Goal: Transaction & Acquisition: Obtain resource

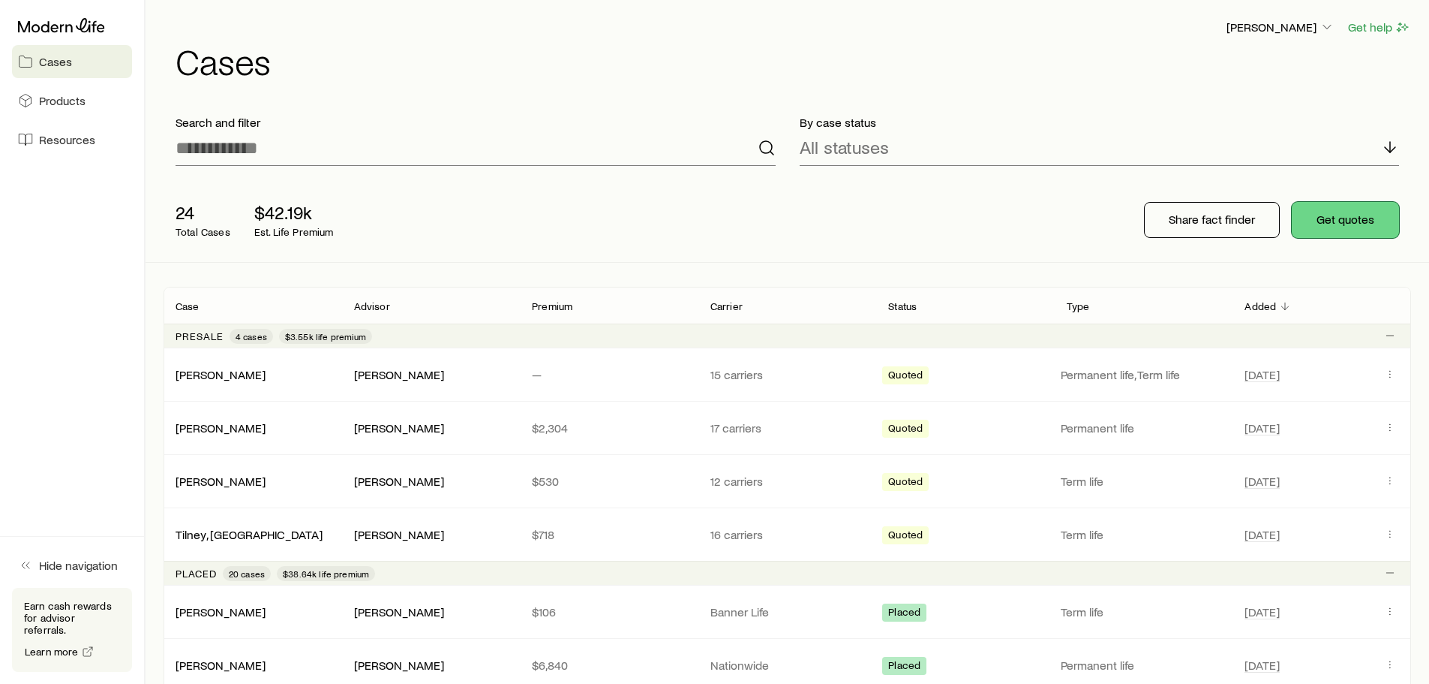
click at [1336, 217] on button "Get quotes" at bounding box center [1345, 220] width 107 height 36
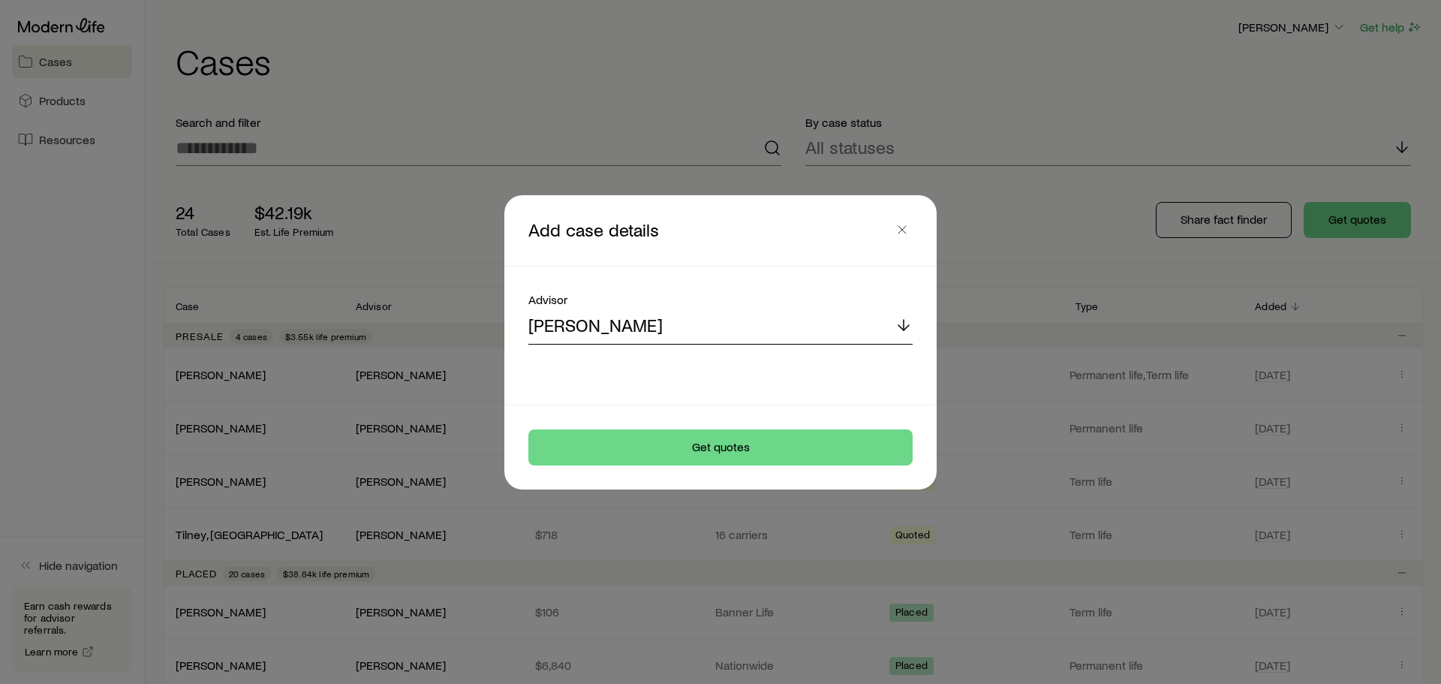
click at [717, 310] on div "[PERSON_NAME]" at bounding box center [720, 326] width 384 height 36
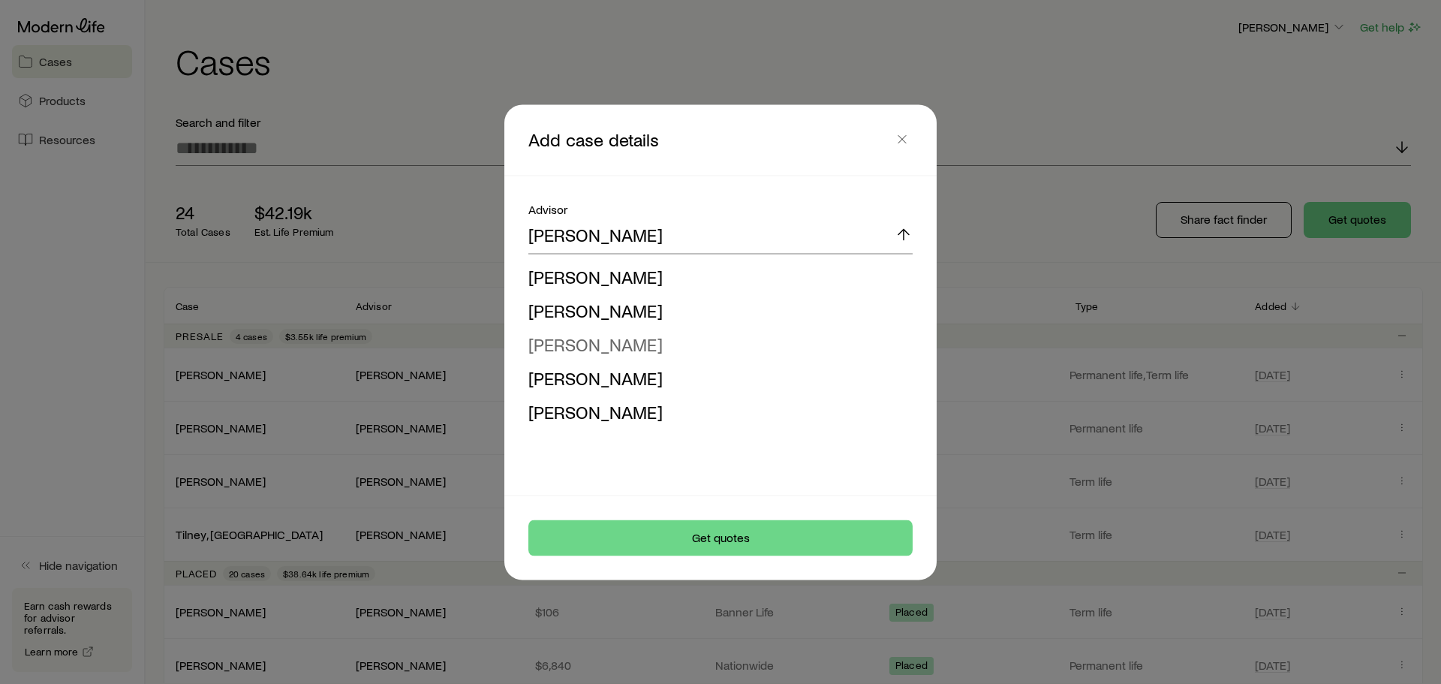
click at [581, 345] on span "[PERSON_NAME]" at bounding box center [595, 343] width 134 height 22
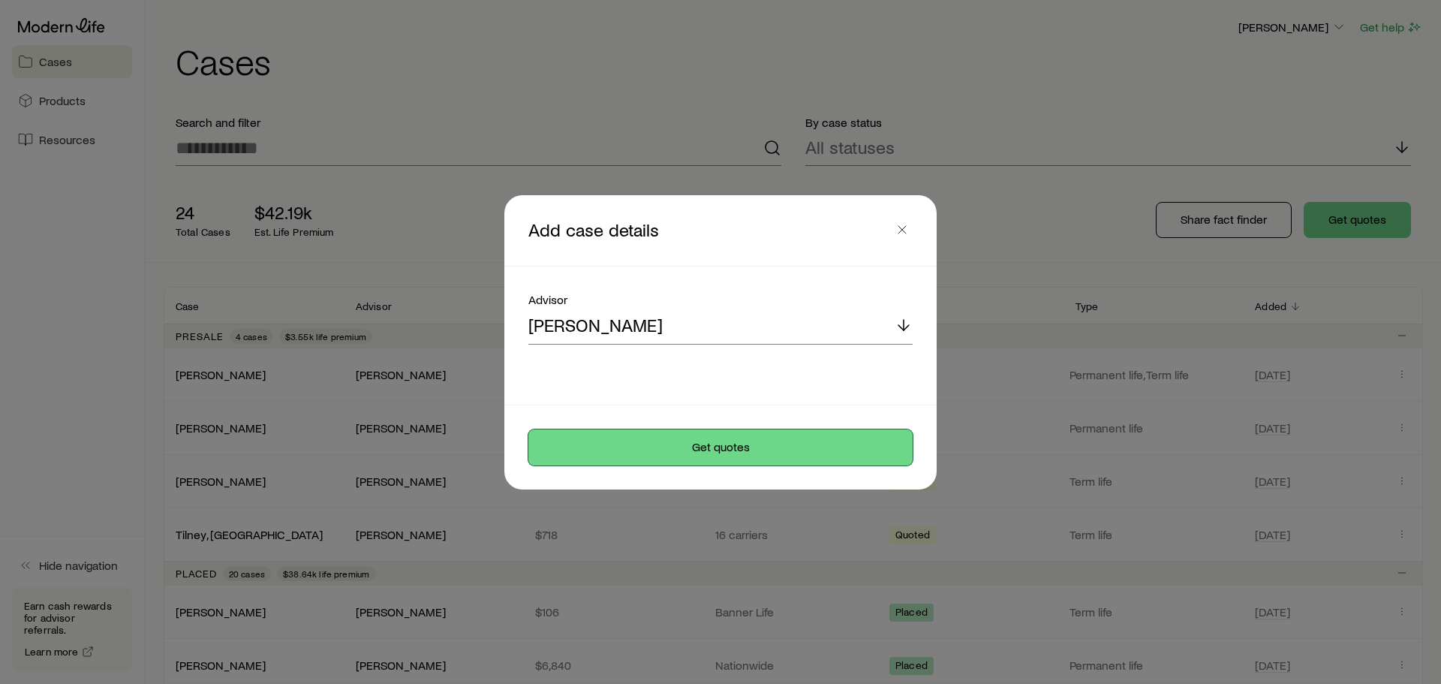
click at [745, 437] on button "Get quotes" at bounding box center [720, 447] width 384 height 36
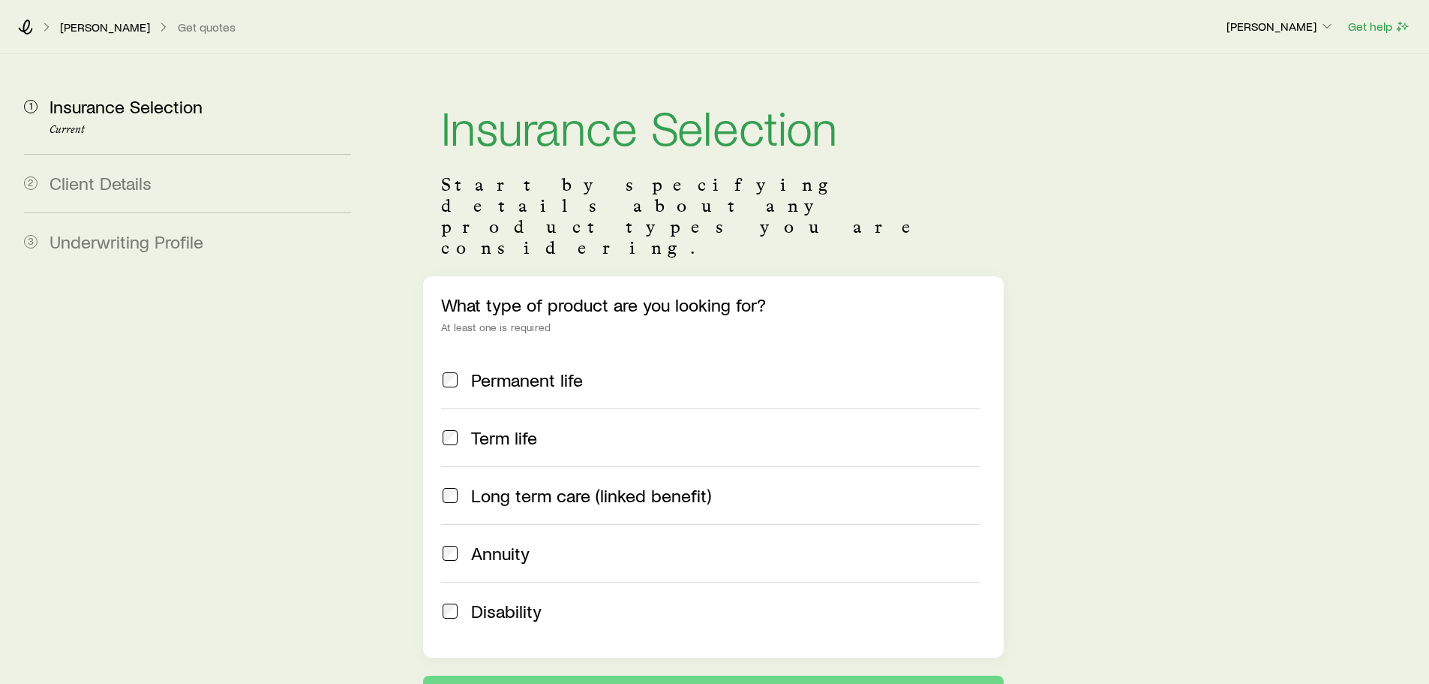
click at [545, 369] on span "Permanent life" at bounding box center [527, 379] width 112 height 21
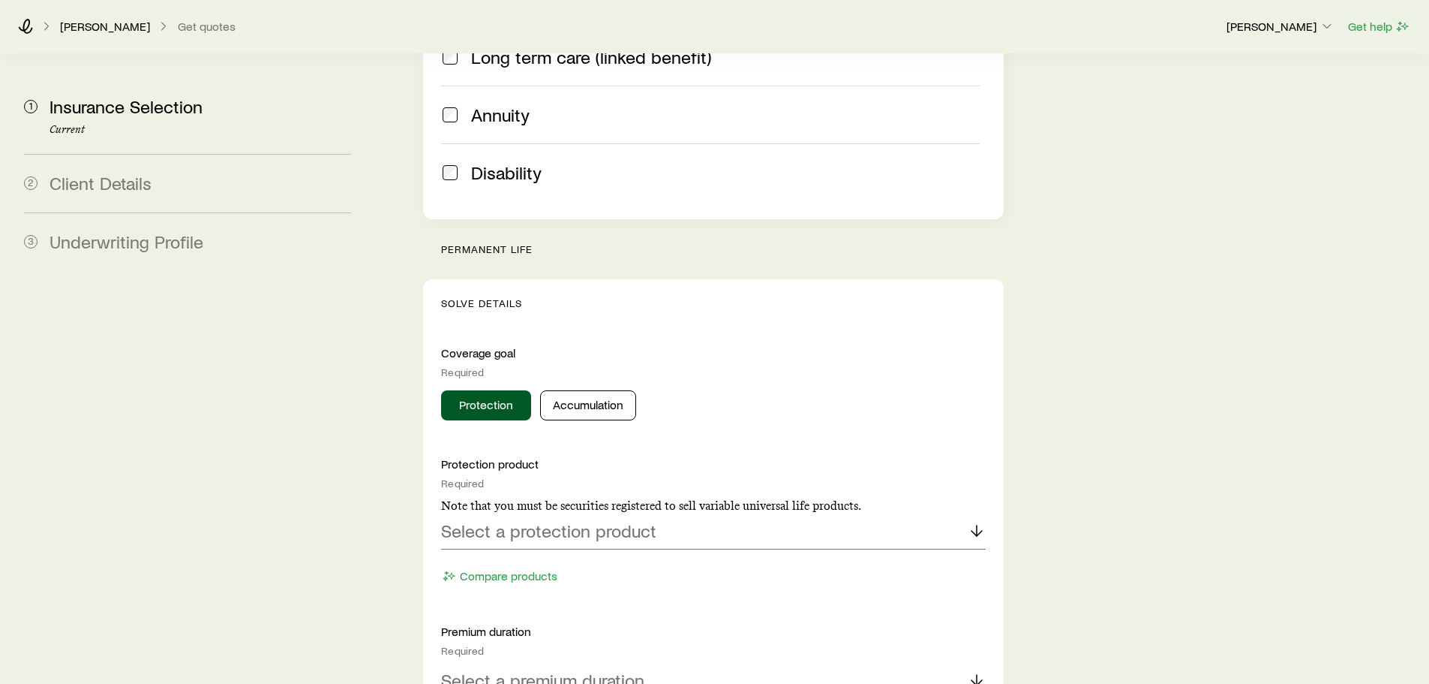
scroll to position [450, 0]
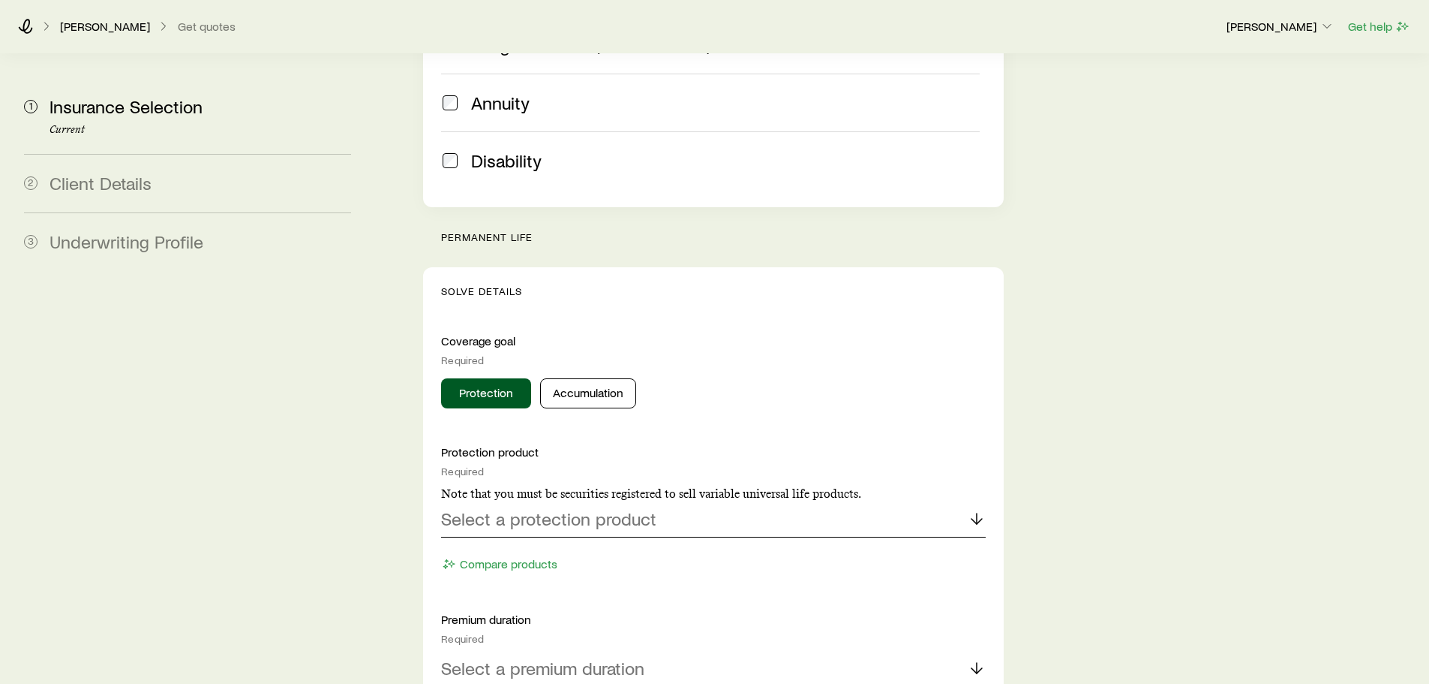
click at [618, 508] on p "Select a protection product" at bounding box center [548, 518] width 215 height 21
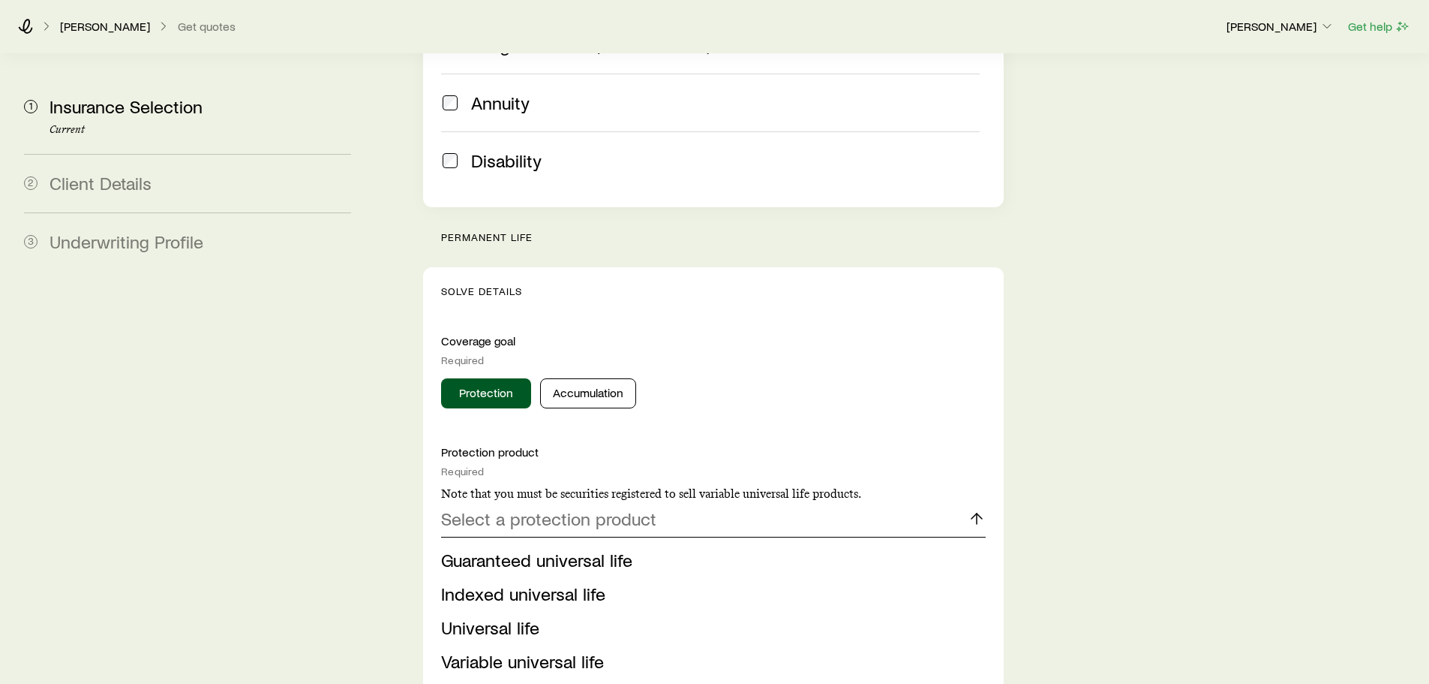
scroll to position [525, 0]
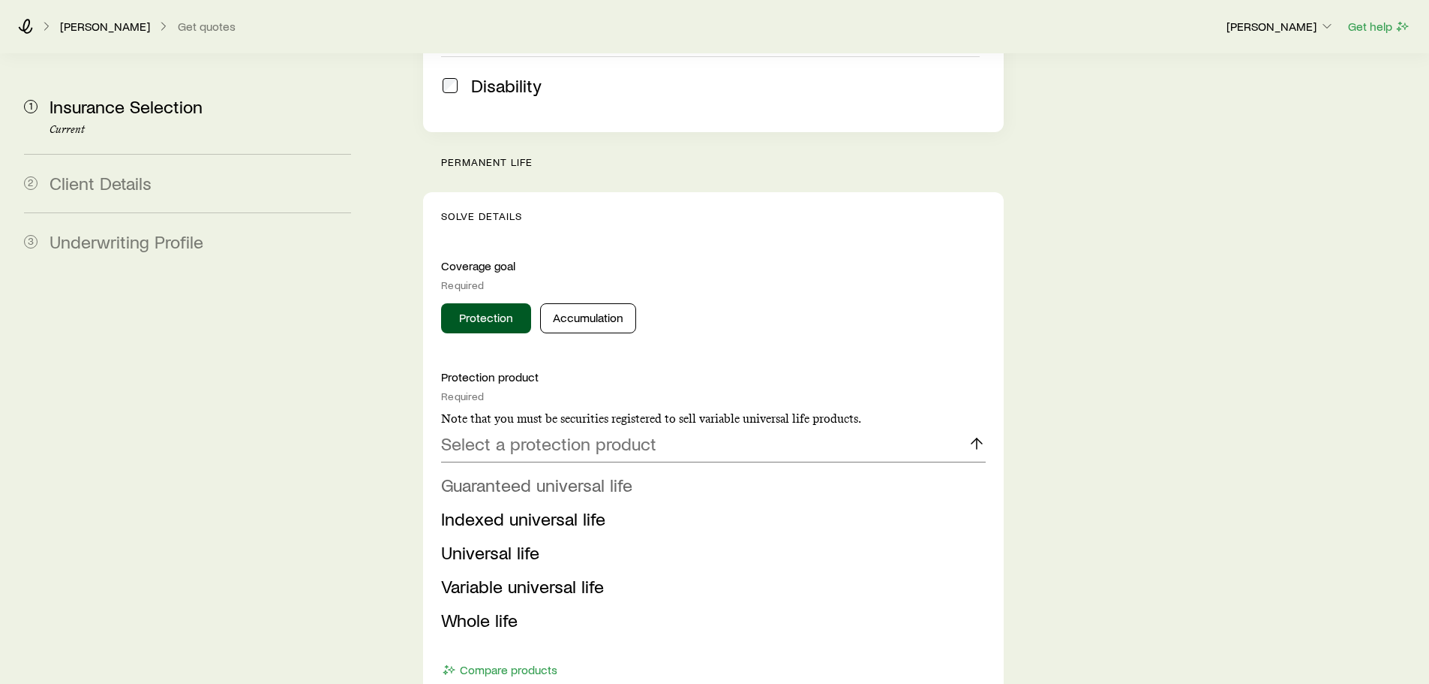
click at [588, 473] on span "Guaranteed universal life" at bounding box center [536, 484] width 191 height 22
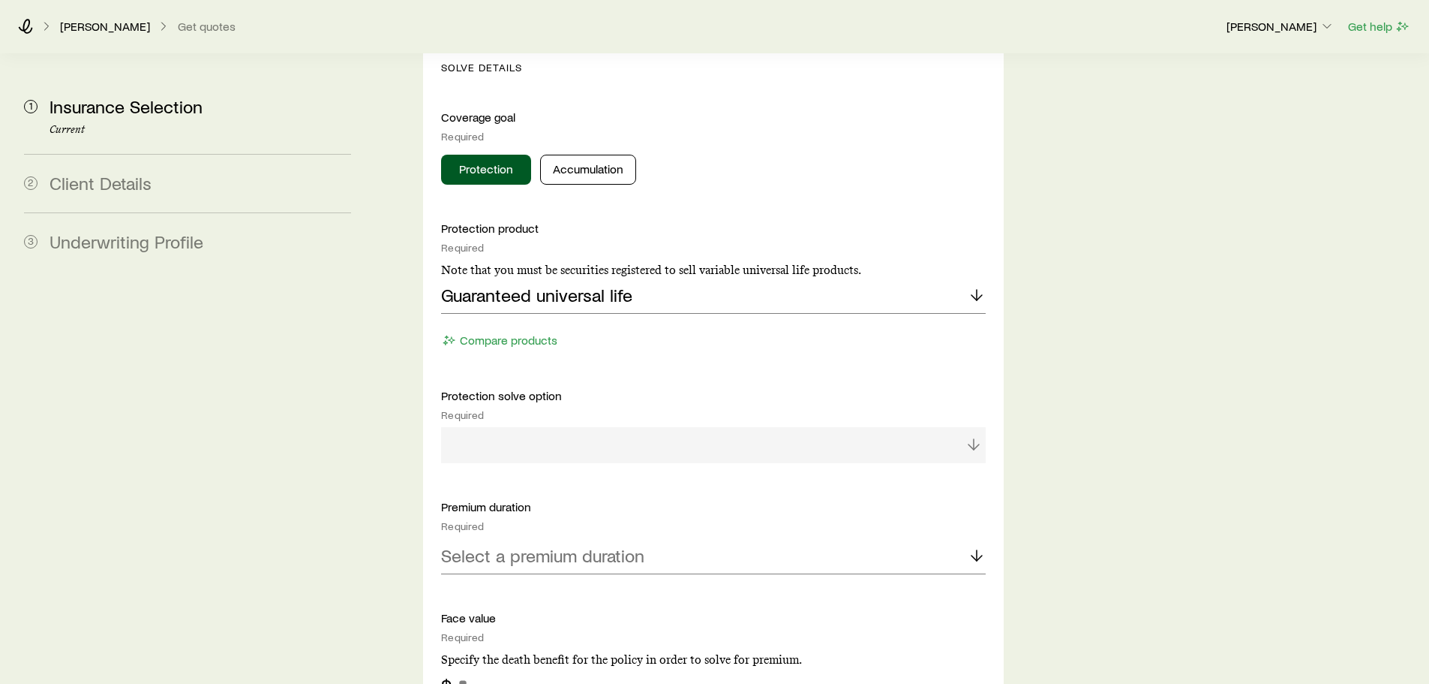
scroll to position [675, 0]
click at [680, 425] on div at bounding box center [713, 443] width 544 height 36
click at [798, 425] on div at bounding box center [713, 443] width 544 height 36
click at [966, 425] on div at bounding box center [713, 443] width 544 height 36
click at [680, 537] on div "Select a premium duration" at bounding box center [713, 555] width 544 height 36
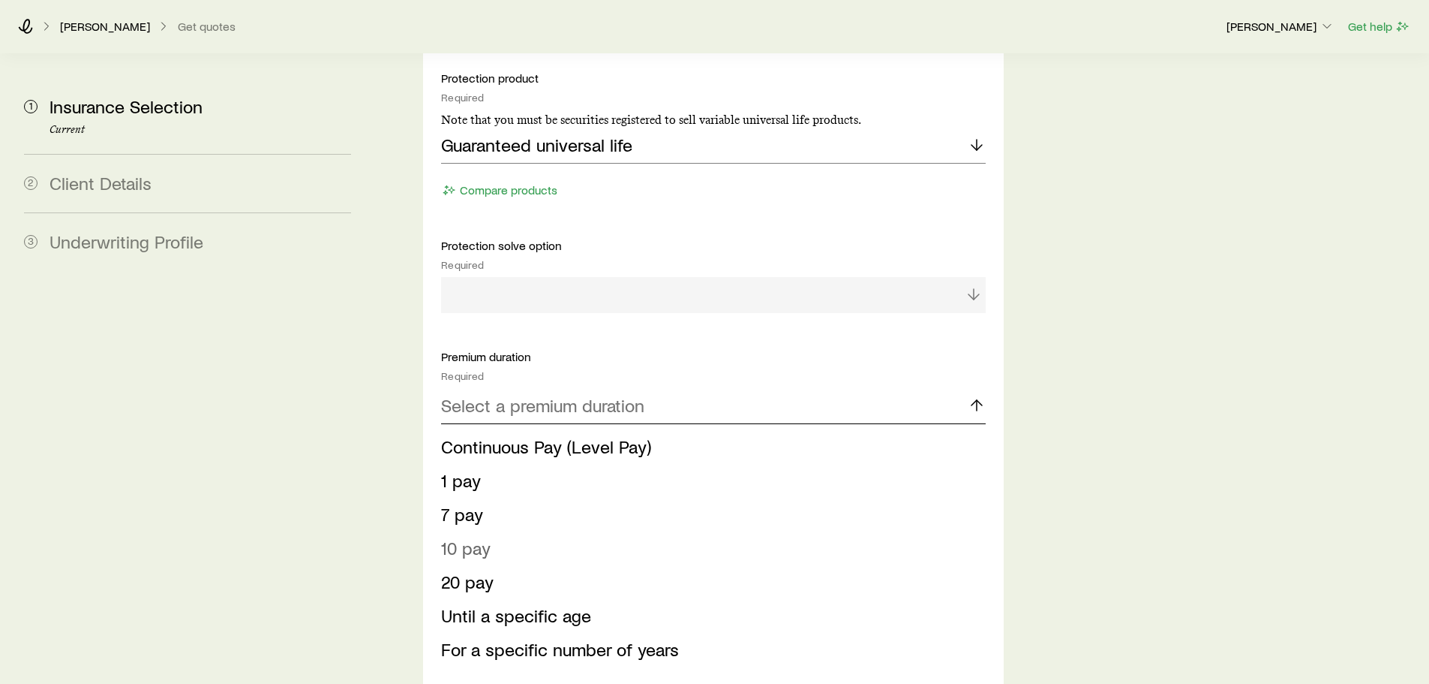
scroll to position [825, 0]
click at [650, 347] on div "Premium duration Required Select a premium duration Continuous Pay (Level Pay) …" at bounding box center [713, 508] width 544 height 323
click at [648, 386] on div "Select a premium duration" at bounding box center [713, 404] width 544 height 36
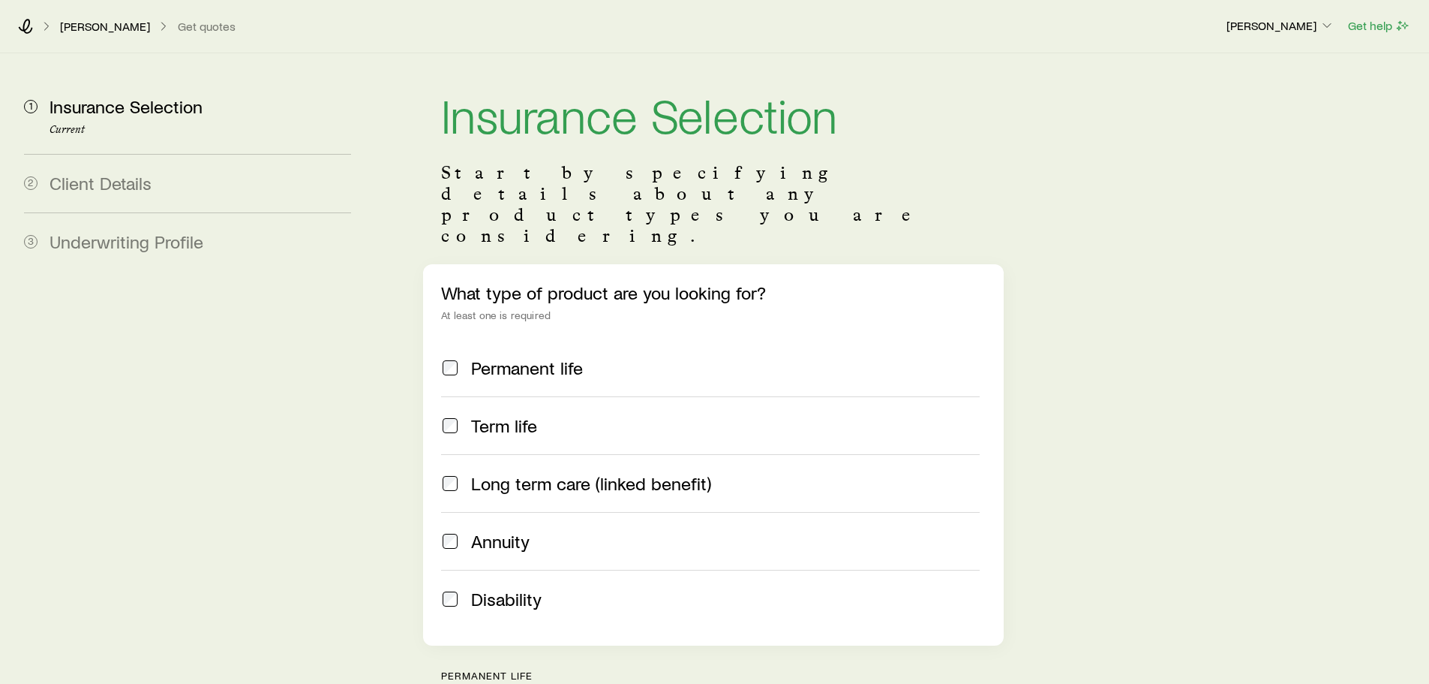
scroll to position [0, 0]
